Goal: Transaction & Acquisition: Book appointment/travel/reservation

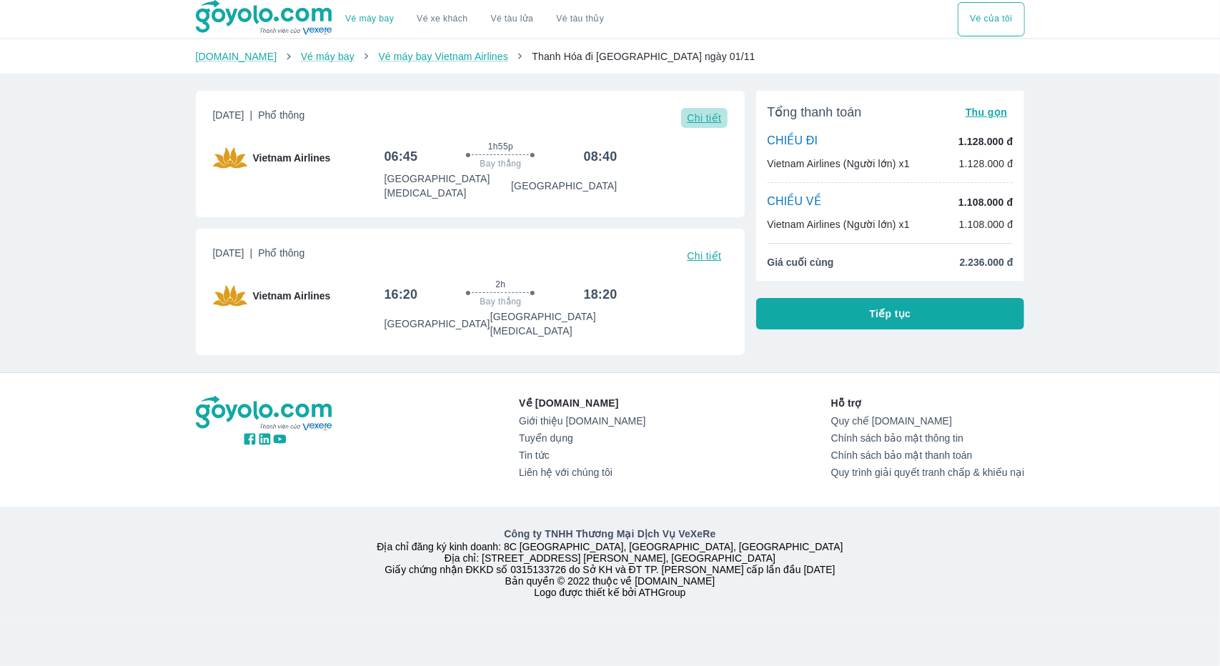
click at [709, 118] on span "Chi tiết" at bounding box center [704, 117] width 34 height 11
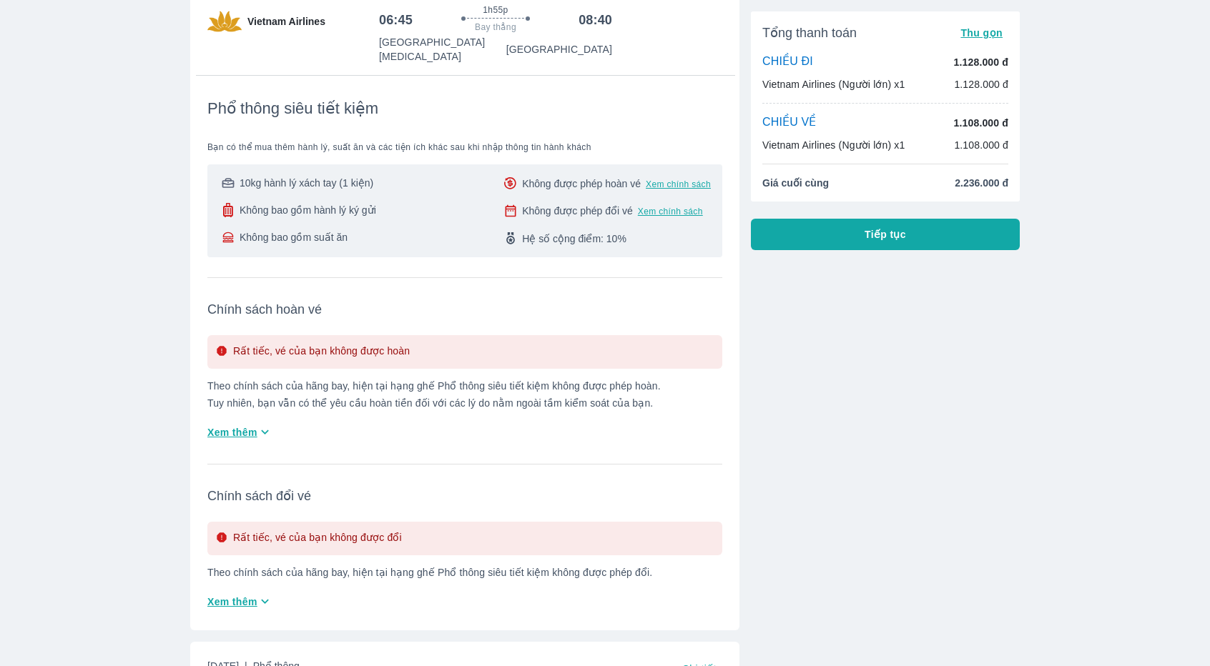
scroll to position [127, 0]
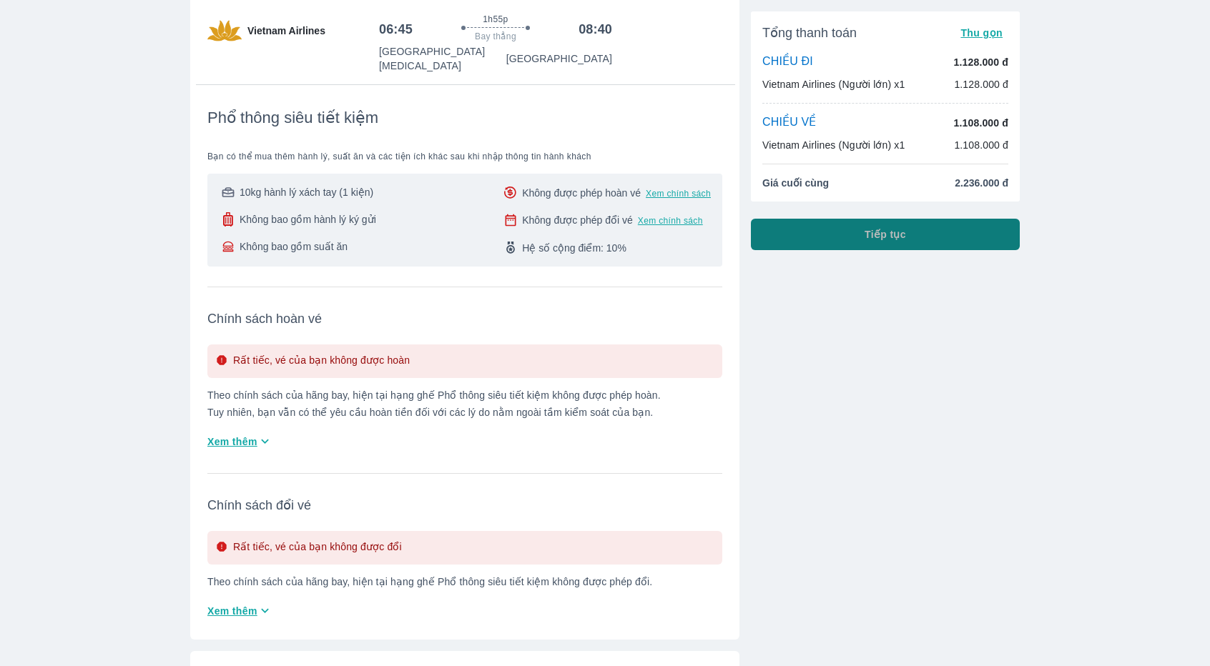
click at [802, 229] on button "Tiếp tục" at bounding box center [885, 234] width 269 height 31
